Goal: Information Seeking & Learning: Learn about a topic

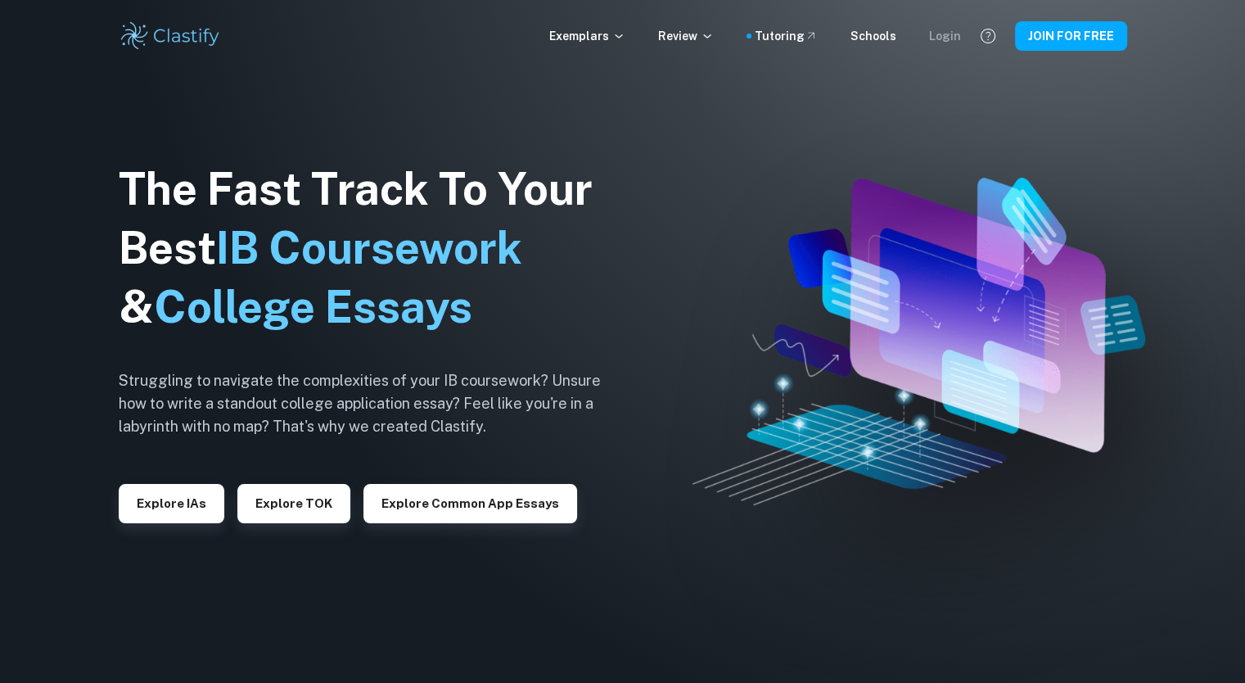
click at [959, 32] on div "Login" at bounding box center [945, 36] width 32 height 18
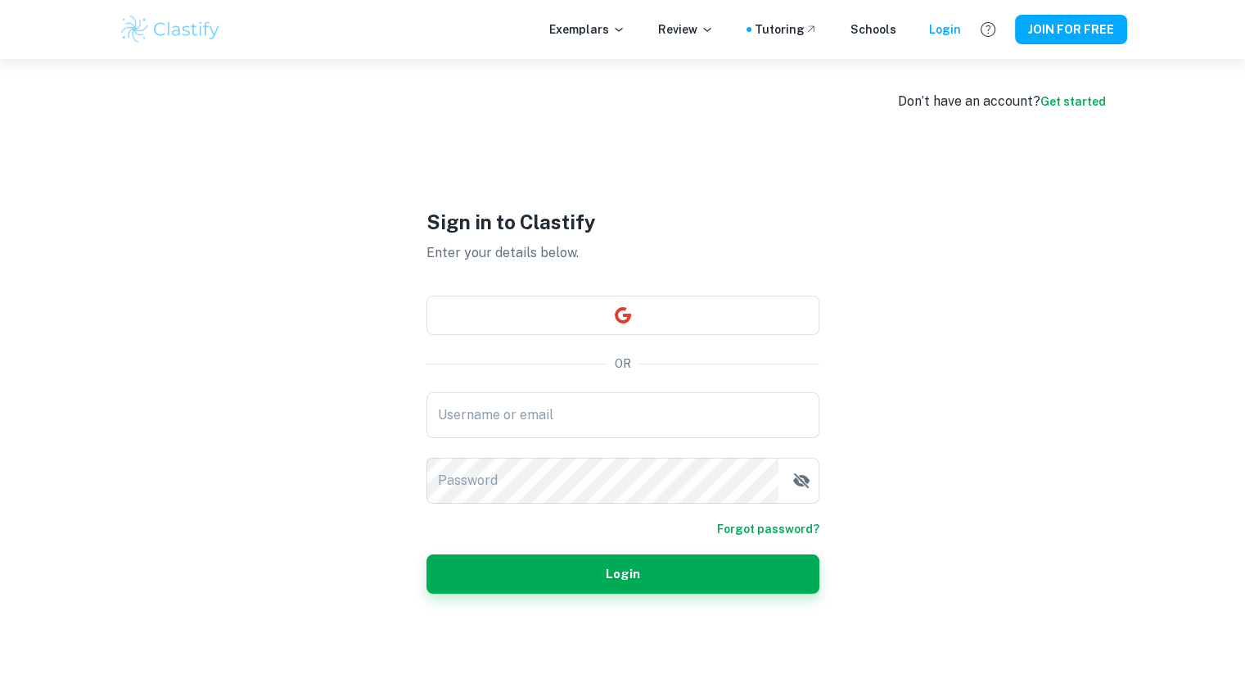
type input "[PERSON_NAME][EMAIL_ADDRESS][DOMAIN_NAME]"
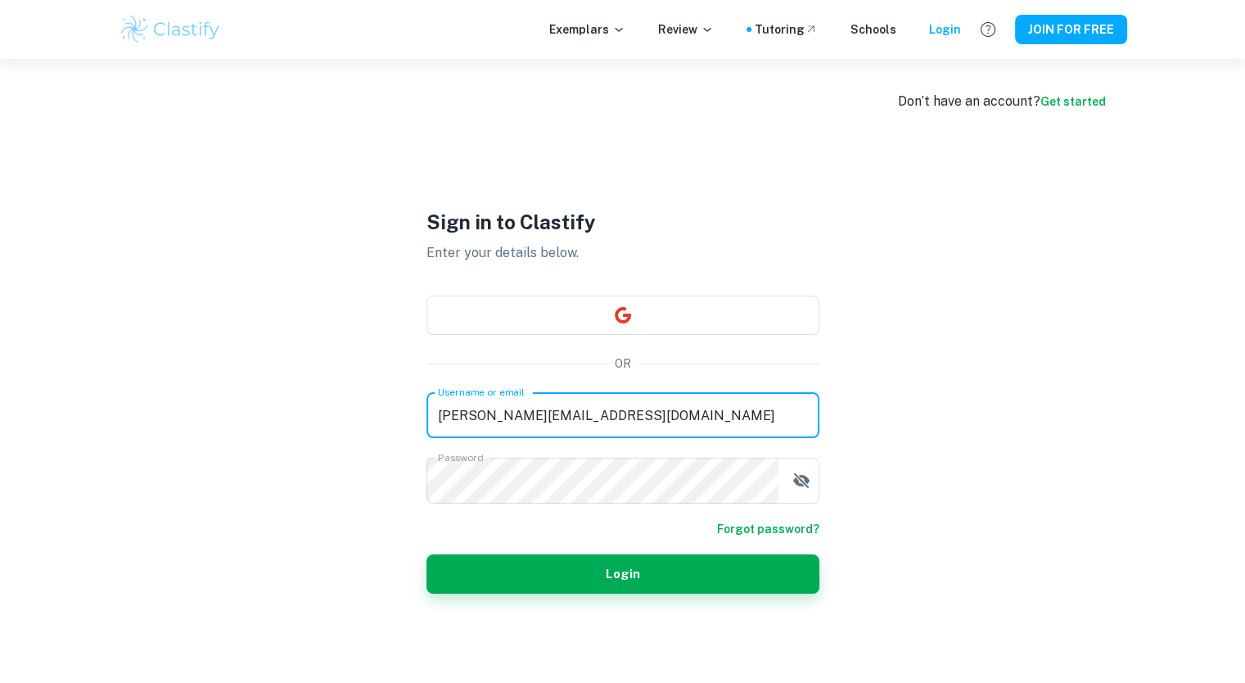
drag, startPoint x: 653, startPoint y: 410, endPoint x: 210, endPoint y: 361, distance: 445.6
click at [210, 361] on div "Don’t have an account? Get started Sign in to Clastify Enter your details below…" at bounding box center [623, 400] width 1048 height 683
type input "[EMAIL_ADDRESS][DOMAIN_NAME]"
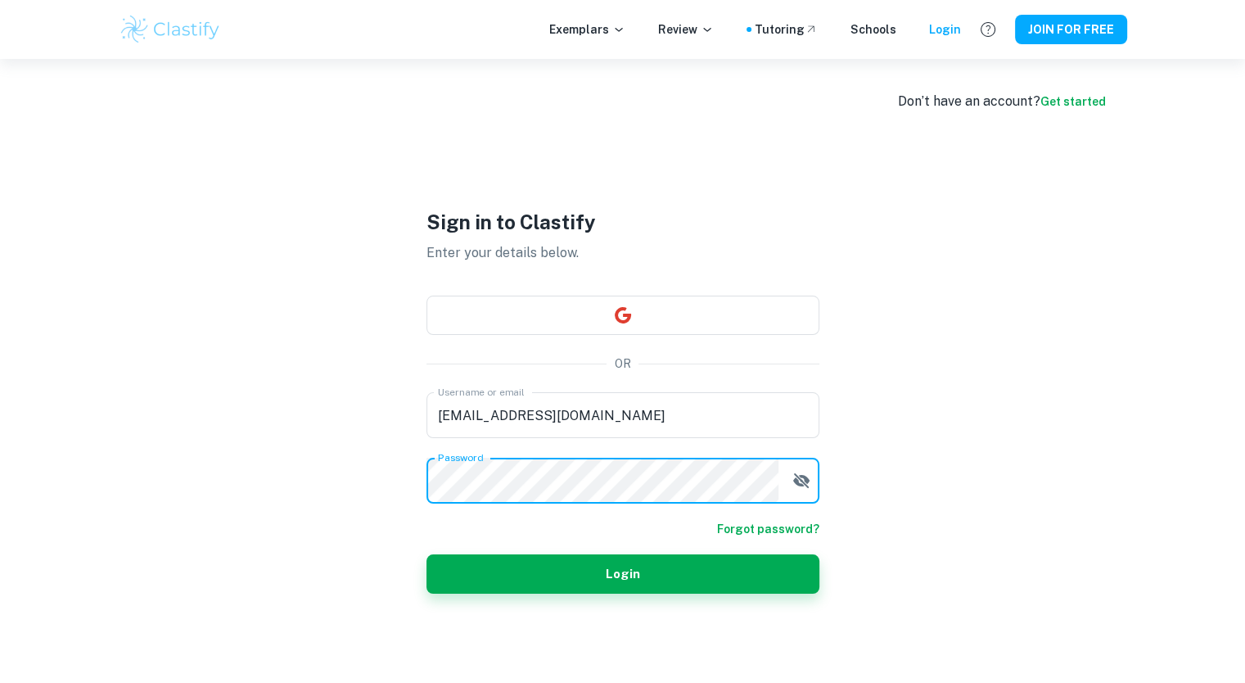
click at [272, 485] on div "Don’t have an account? Get started Sign in to Clastify Enter your details below…" at bounding box center [623, 400] width 1048 height 683
click at [426, 554] on button "Login" at bounding box center [622, 573] width 393 height 39
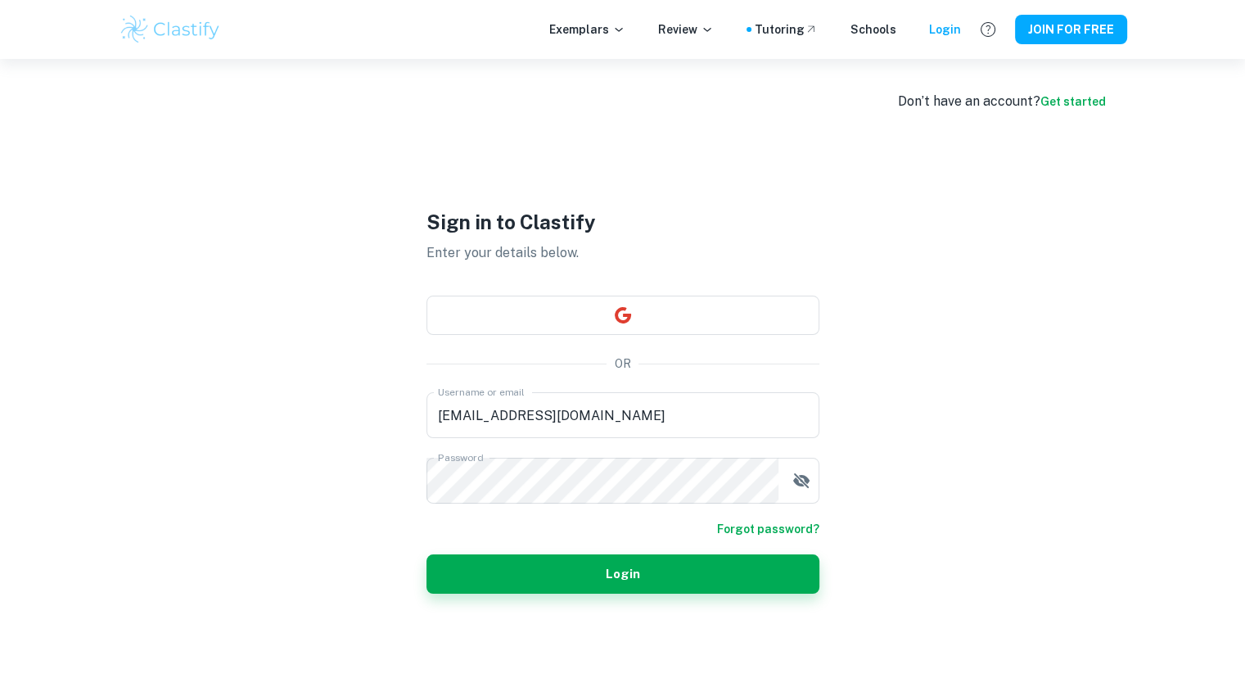
click at [805, 516] on form "Username or email [EMAIL_ADDRESS][DOMAIN_NAME] Username or email Password Passw…" at bounding box center [622, 492] width 393 height 201
click at [798, 485] on icon "button" at bounding box center [800, 480] width 16 height 15
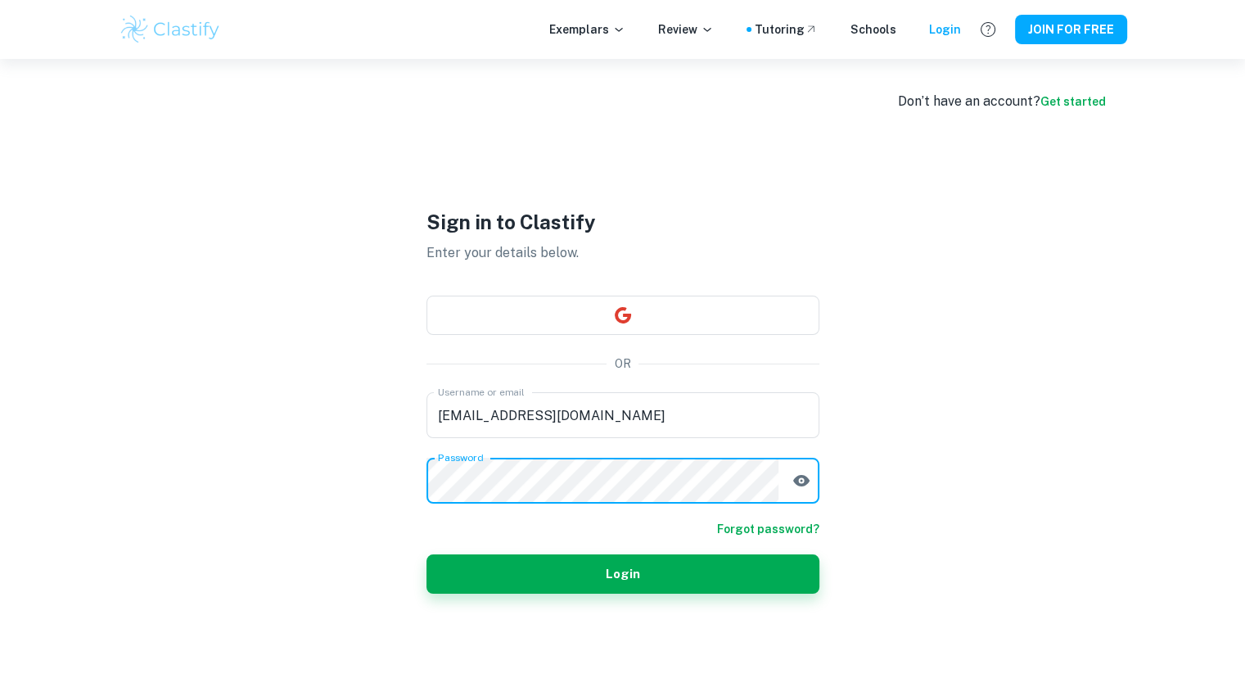
click at [426, 554] on button "Login" at bounding box center [622, 573] width 393 height 39
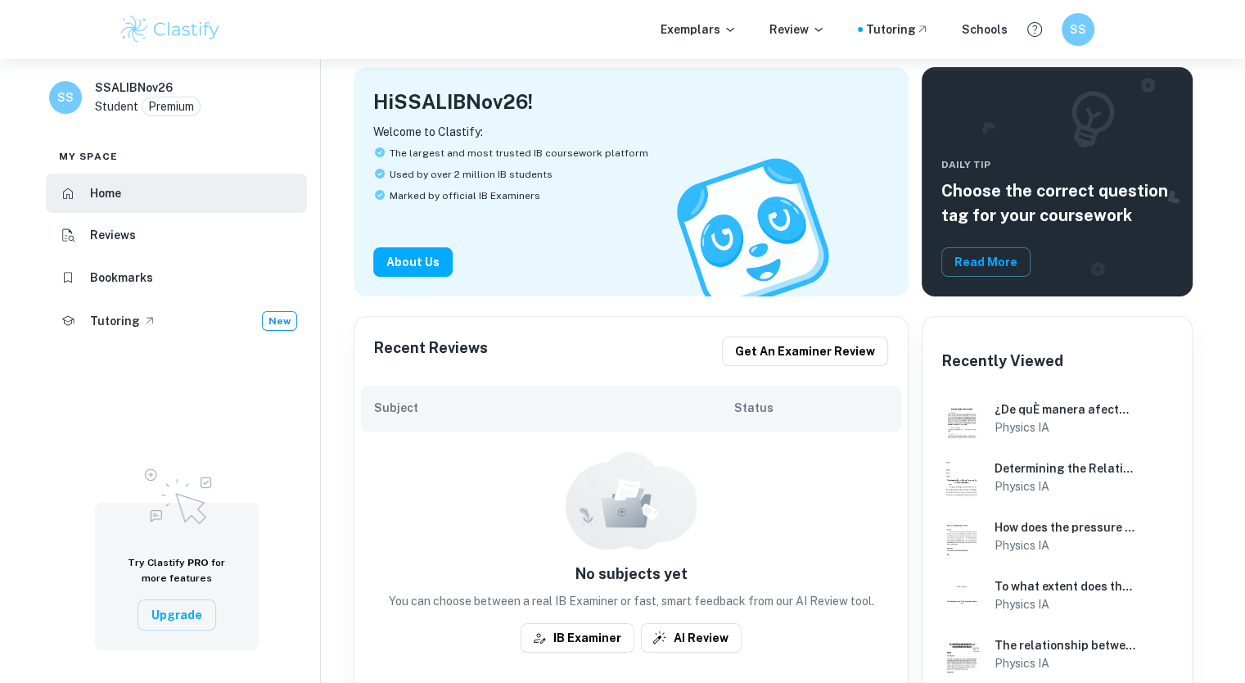
scroll to position [90, 0]
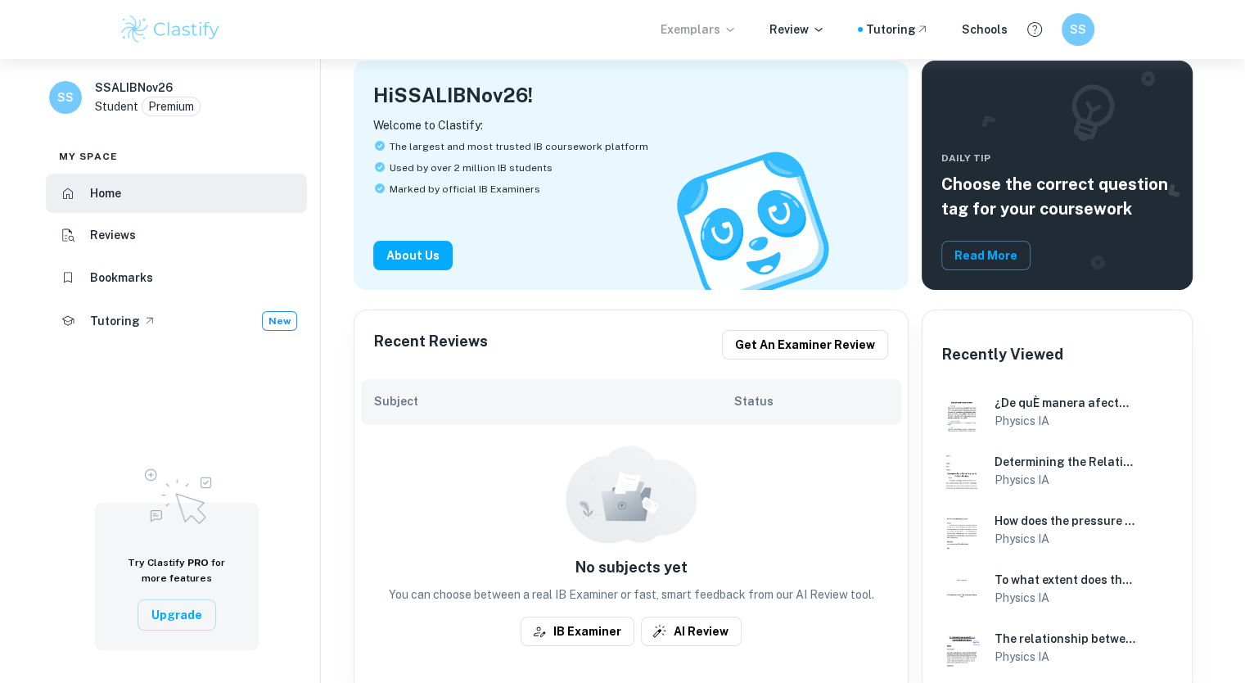
click at [714, 20] on p "Exemplars" at bounding box center [699, 29] width 76 height 18
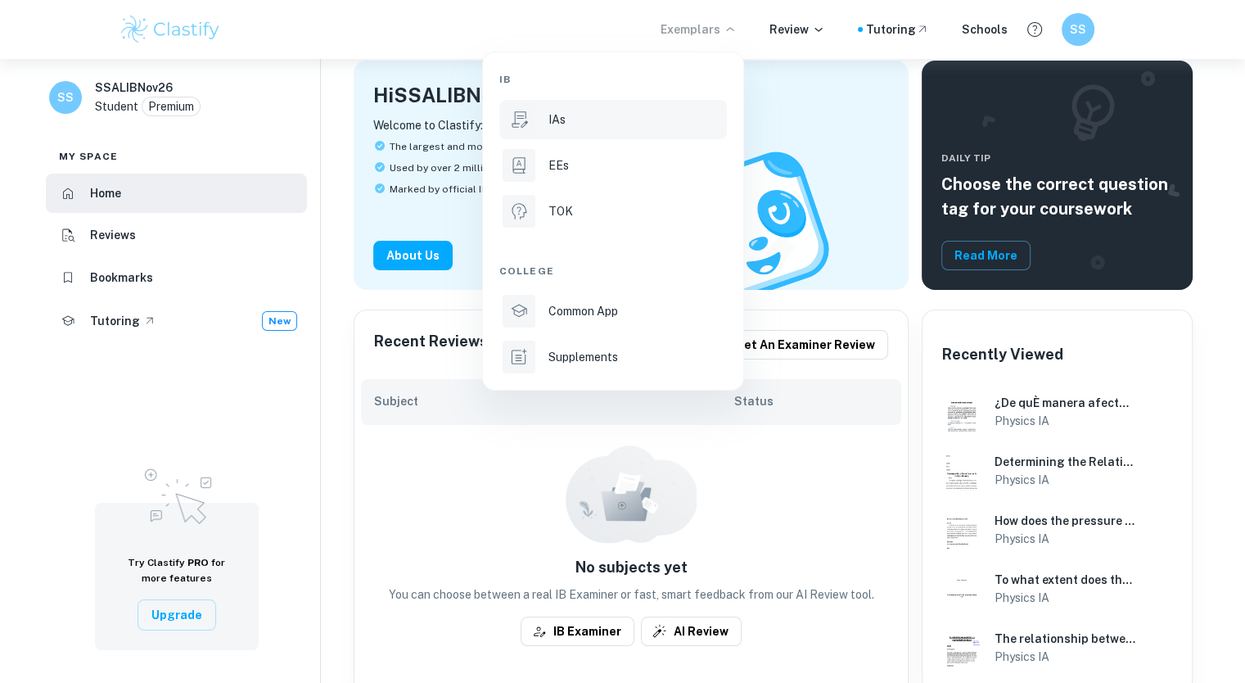
click at [606, 129] on li "IAs" at bounding box center [613, 119] width 228 height 39
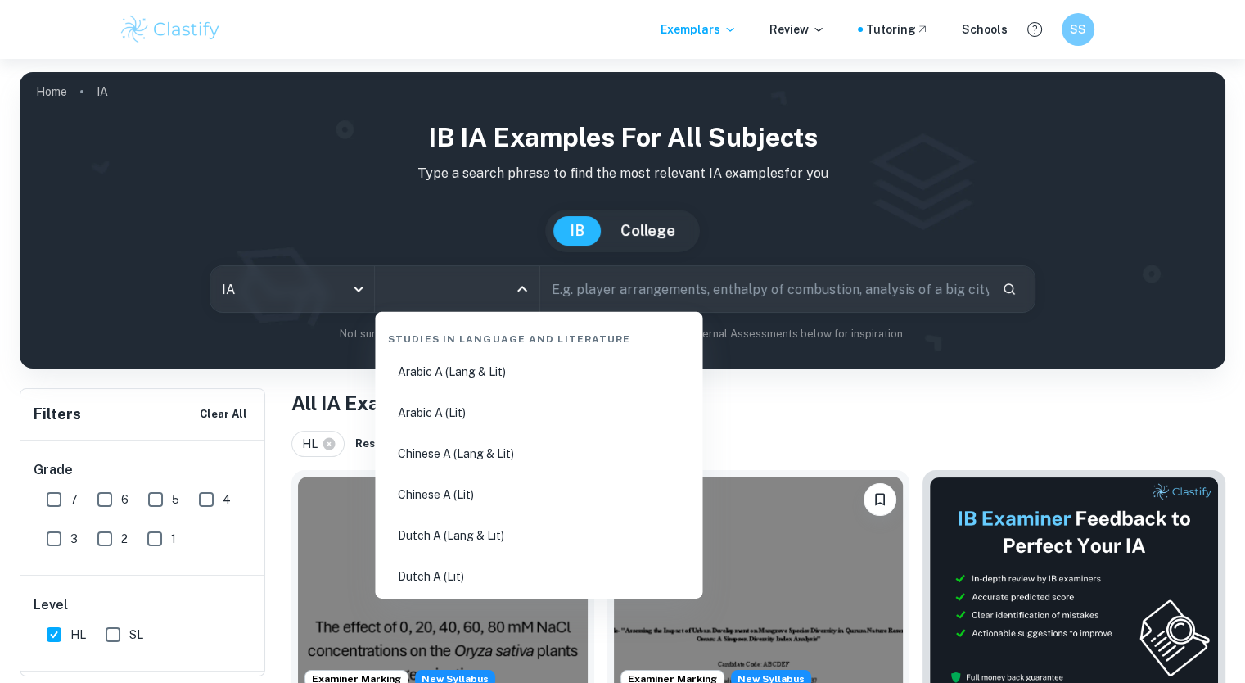
click at [463, 288] on input "All Subjects" at bounding box center [444, 288] width 124 height 31
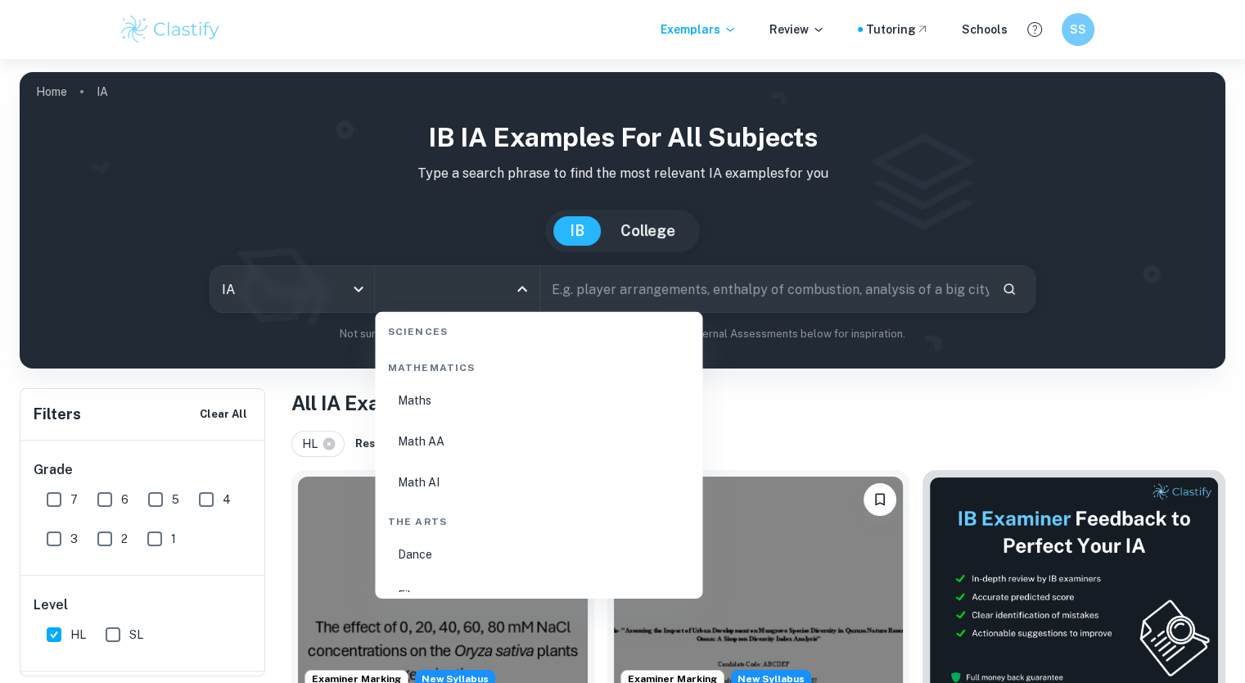
scroll to position [2684, 0]
click at [437, 408] on li "Physics" at bounding box center [538, 400] width 314 height 38
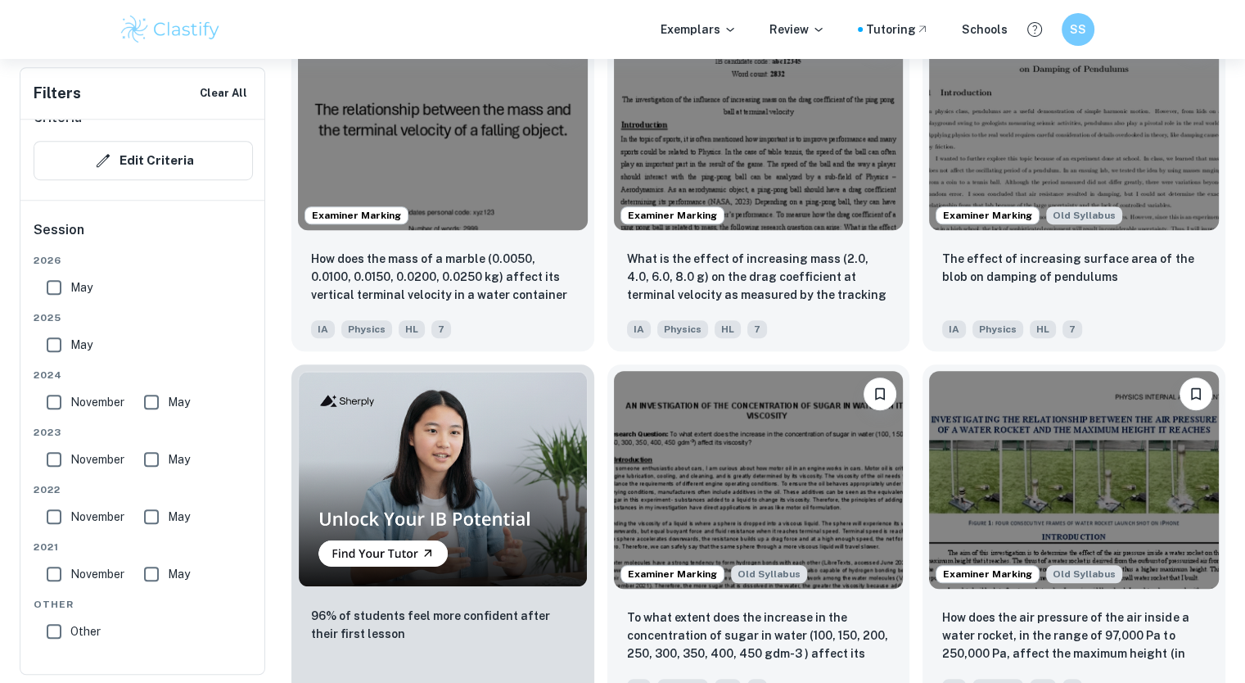
scroll to position [979, 0]
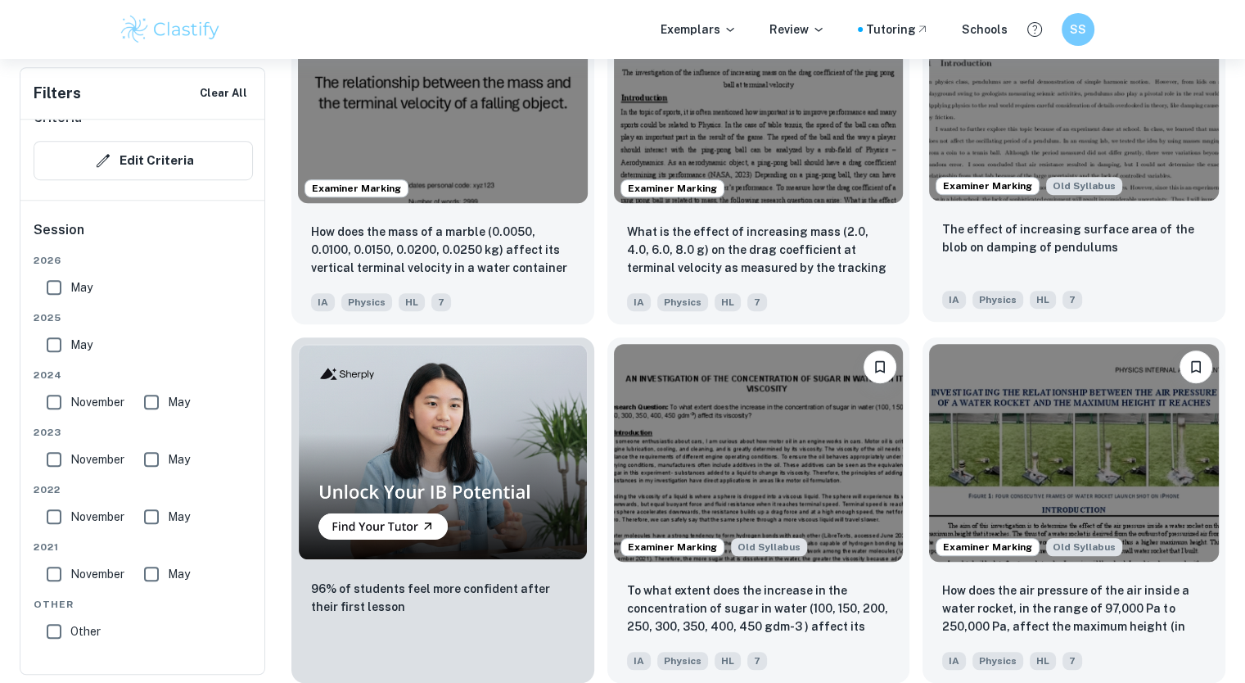
click at [1044, 60] on img at bounding box center [1074, 92] width 290 height 217
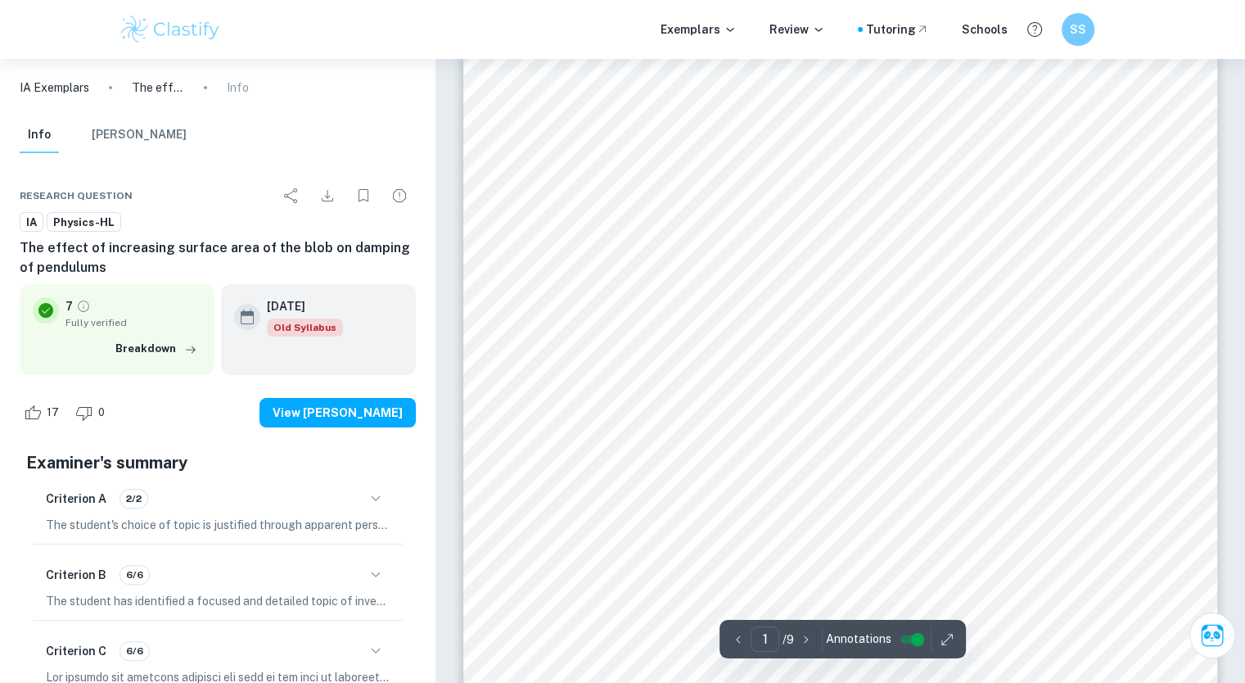
scroll to position [218, 0]
